Goal: Task Accomplishment & Management: Manage account settings

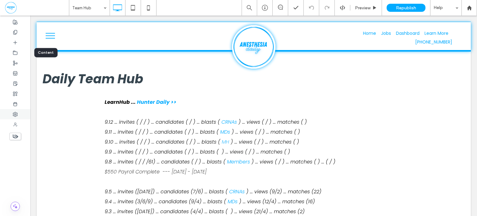
drag, startPoint x: 14, startPoint y: 55, endPoint x: 30, endPoint y: 111, distance: 58.8
click at [15, 54] on icon at bounding box center [15, 52] width 5 height 5
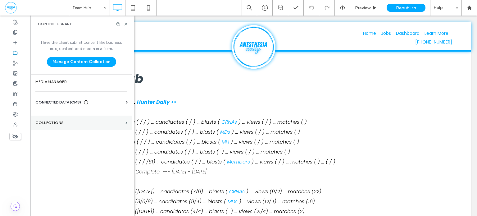
click at [80, 123] on label "Collections" at bounding box center [79, 123] width 88 height 4
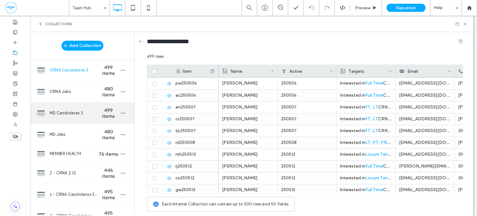
click at [98, 118] on span "499 items" at bounding box center [109, 113] width 22 height 12
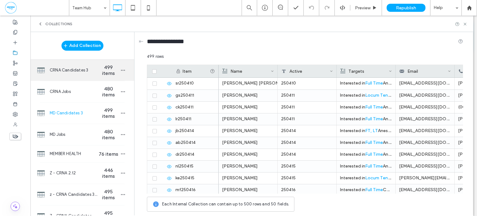
click at [103, 64] on div "CRNA Candidates 3 499 items" at bounding box center [82, 70] width 104 height 21
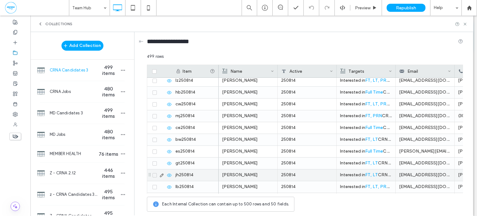
scroll to position [3884, 0]
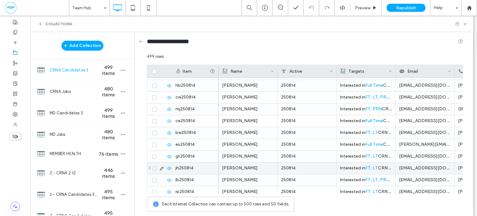
click at [155, 178] on span at bounding box center [155, 180] width 4 height 4
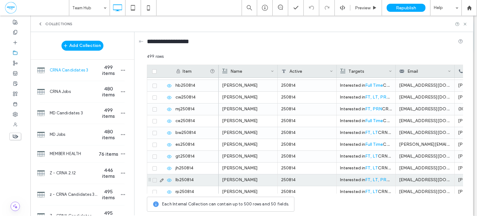
scroll to position [3908, 0]
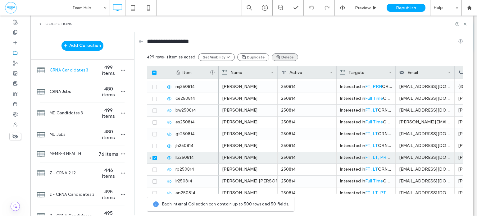
click at [259, 55] on button "Duplicate" at bounding box center [253, 56] width 32 height 7
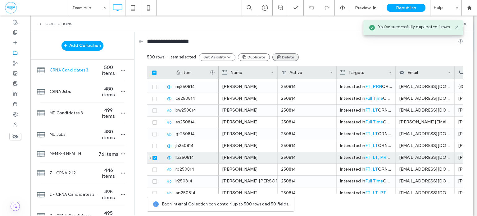
click at [283, 56] on button "Delete" at bounding box center [286, 56] width 26 height 7
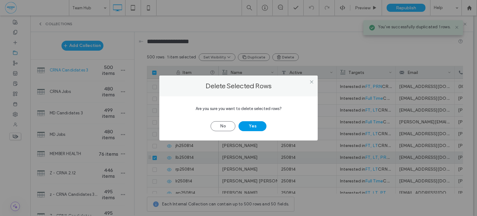
click at [247, 125] on button "Yes" at bounding box center [253, 126] width 28 height 10
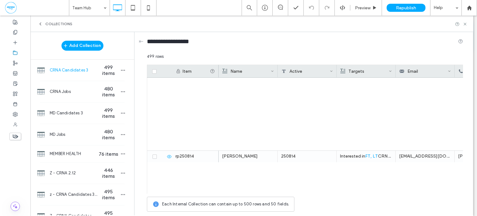
scroll to position [5790, 0]
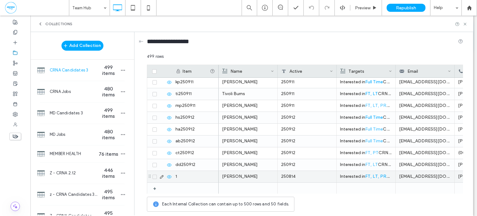
click at [314, 176] on div "250814" at bounding box center [307, 177] width 59 height 12
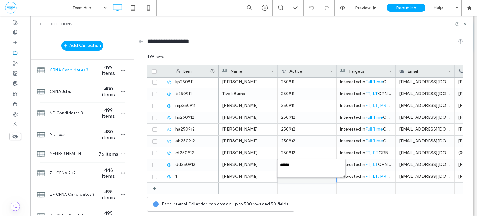
type textarea "*******"
type input "*********"
click at [121, 71] on icon "button" at bounding box center [123, 70] width 5 height 5
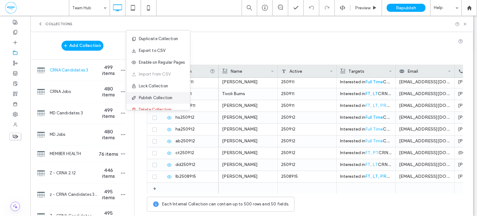
click at [164, 99] on span "Publish Collection" at bounding box center [156, 98] width 34 height 6
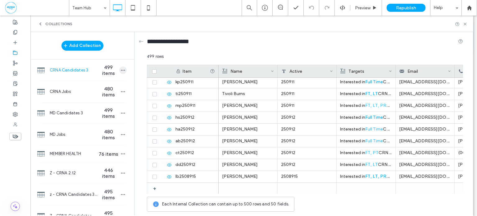
click at [121, 71] on icon "button" at bounding box center [123, 70] width 5 height 5
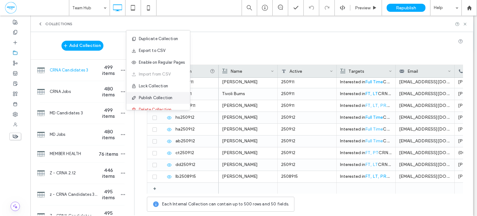
click at [164, 98] on span "Publish Collection" at bounding box center [156, 98] width 34 height 6
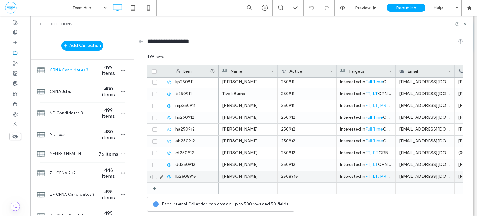
click at [308, 178] on div "2508915" at bounding box center [307, 177] width 59 height 12
click at [294, 176] on div "2508915" at bounding box center [307, 177] width 59 height 12
click at [304, 174] on div at bounding box center [307, 176] width 58 height 11
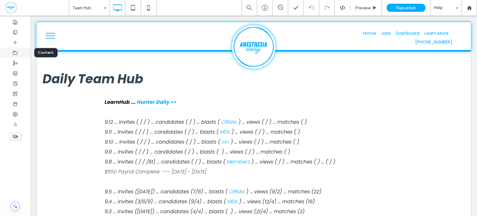
click at [17, 51] on icon at bounding box center [15, 52] width 5 height 5
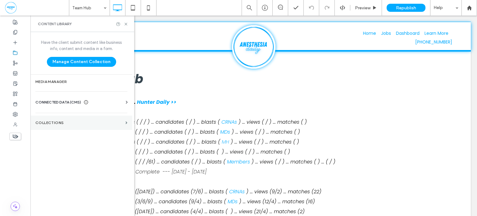
click at [82, 124] on label "Collections" at bounding box center [79, 123] width 88 height 4
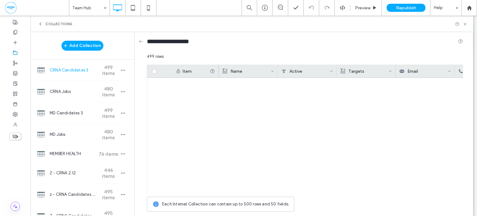
scroll to position [5790, 0]
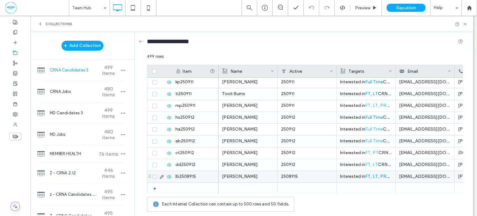
click at [316, 175] on div "2508915" at bounding box center [307, 177] width 59 height 12
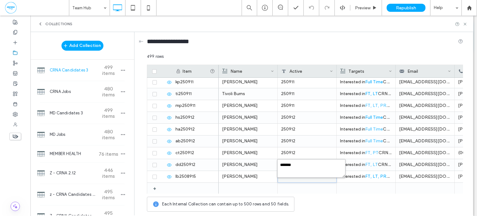
click at [289, 167] on textarea "*******" at bounding box center [312, 168] width 68 height 19
type textarea "******"
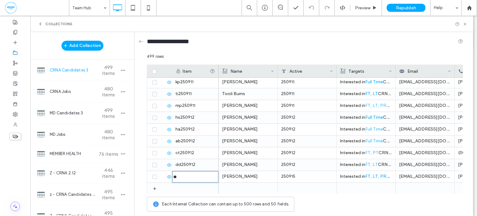
type input "********"
click at [121, 71] on icon "button" at bounding box center [123, 70] width 5 height 5
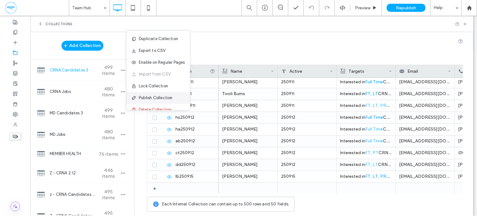
click at [156, 97] on span "Publish Collection" at bounding box center [156, 98] width 34 height 6
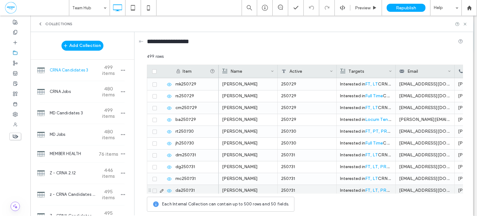
scroll to position [3209, 0]
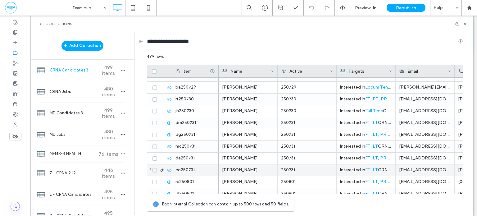
click at [156, 170] on span at bounding box center [155, 170] width 4 height 4
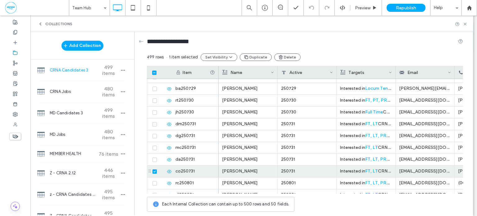
click at [256, 57] on button "Duplicate" at bounding box center [256, 56] width 32 height 7
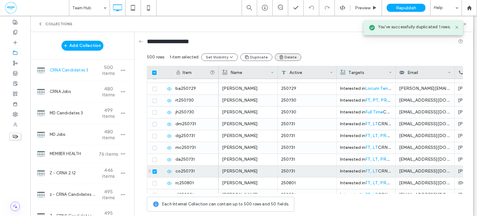
click at [282, 57] on button "Delete" at bounding box center [288, 56] width 26 height 7
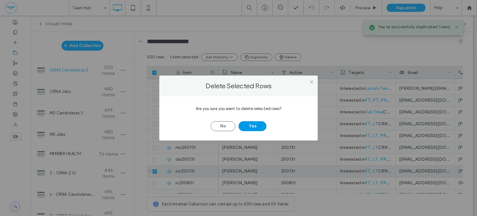
click at [262, 126] on button "Yes" at bounding box center [253, 126] width 28 height 10
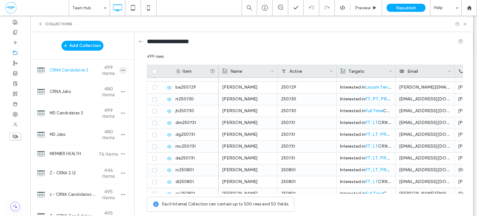
click at [121, 71] on icon "button" at bounding box center [123, 70] width 5 height 5
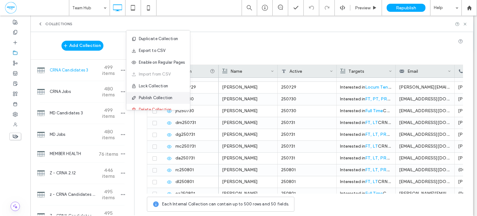
click at [151, 97] on span "Publish Collection" at bounding box center [156, 98] width 34 height 6
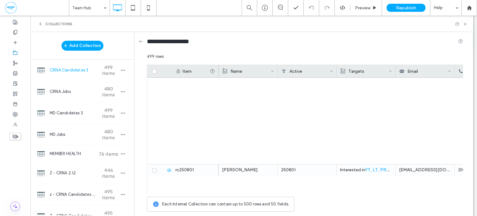
scroll to position [5790, 0]
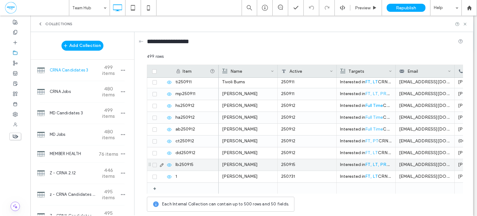
drag, startPoint x: 311, startPoint y: 162, endPoint x: 314, endPoint y: 178, distance: 16.5
click at [311, 163] on div "250915" at bounding box center [307, 165] width 59 height 12
click at [314, 165] on div "250915" at bounding box center [307, 165] width 59 height 12
click at [314, 178] on div "250731" at bounding box center [307, 177] width 59 height 12
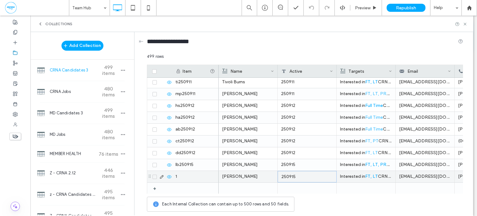
click at [188, 178] on div "1" at bounding box center [195, 177] width 47 height 12
type input "********"
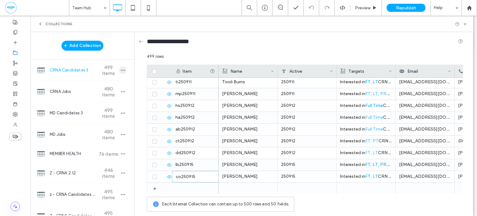
click at [119, 73] on span "button" at bounding box center [122, 70] width 7 height 7
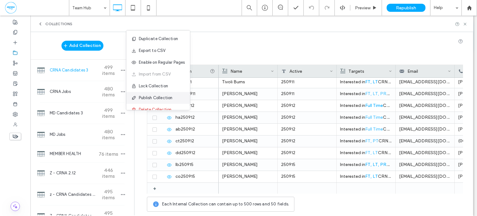
click at [151, 99] on span "Publish Collection" at bounding box center [156, 98] width 34 height 6
